Goal: Navigation & Orientation: Go to known website

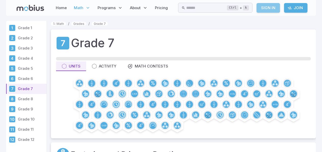
click at [263, 6] on link "Sign In" at bounding box center [267, 8] width 23 height 10
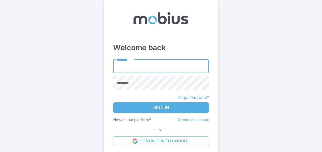
type input "**********"
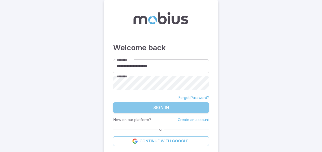
click at [165, 108] on button "Sign In" at bounding box center [161, 108] width 96 height 11
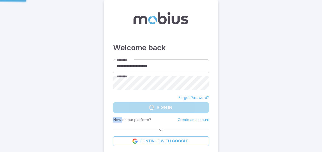
click at [165, 108] on form "**********" at bounding box center [161, 103] width 96 height 87
